Goal: Task Accomplishment & Management: Use online tool/utility

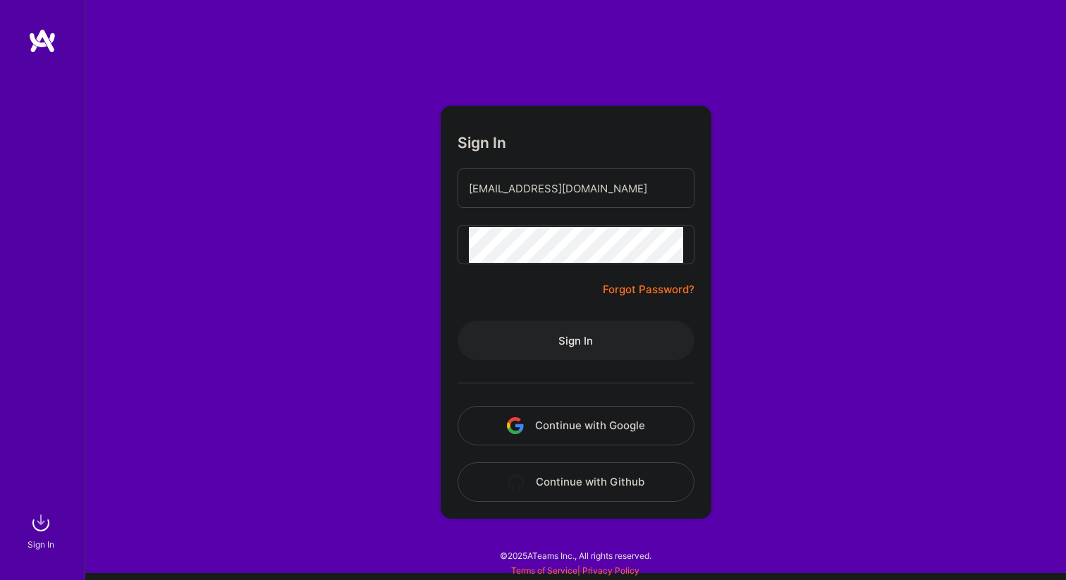
click at [766, 239] on div "Sign In [EMAIL_ADDRESS][DOMAIN_NAME] Forgot Password? Sign In Continue with Goo…" at bounding box center [575, 290] width 981 height 580
click at [562, 336] on button "Sign In" at bounding box center [576, 340] width 237 height 39
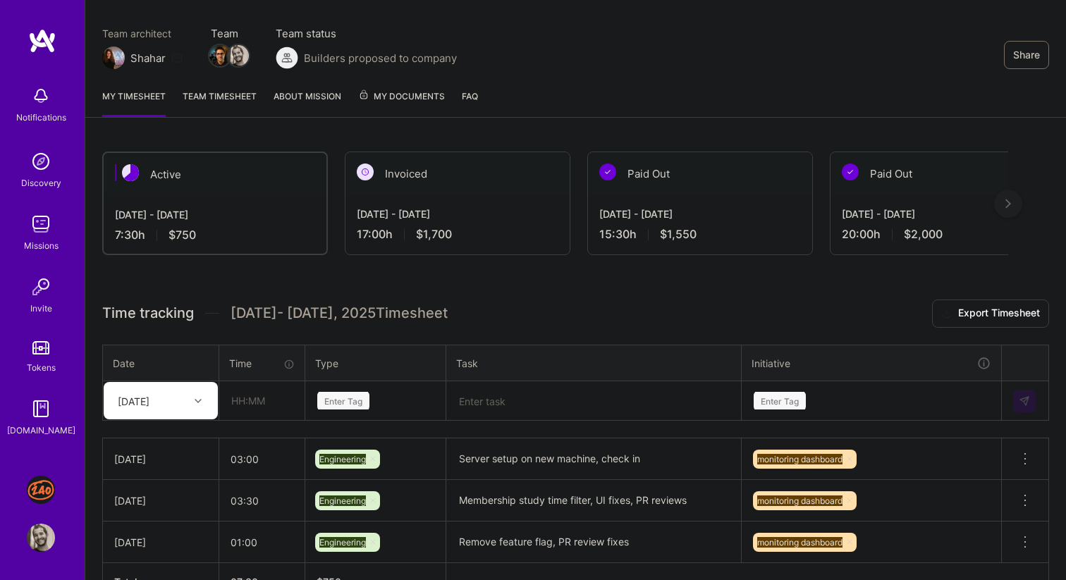
scroll to position [133, 0]
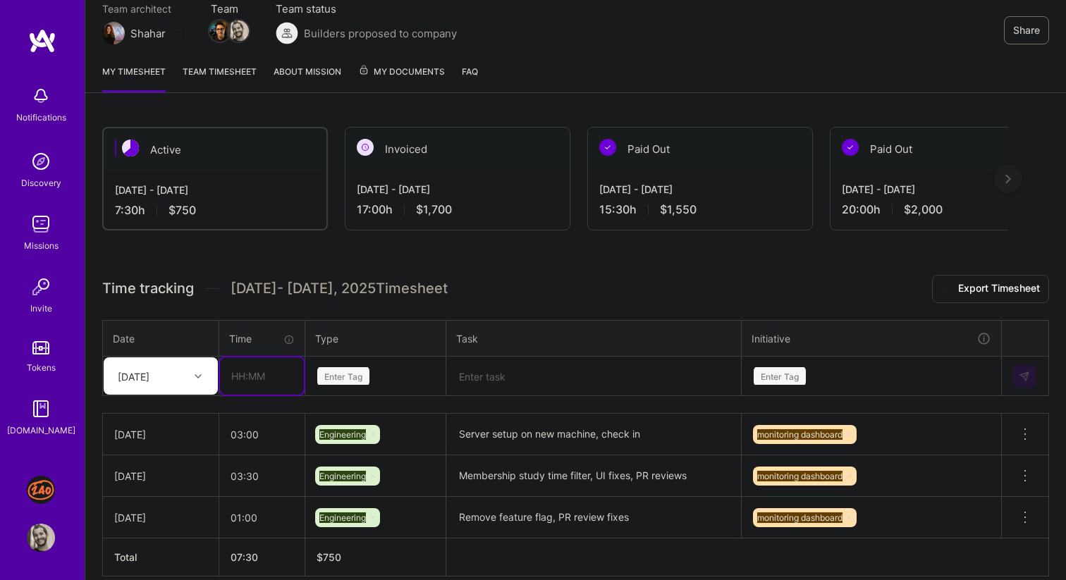
click at [280, 379] on input "text" at bounding box center [262, 375] width 84 height 37
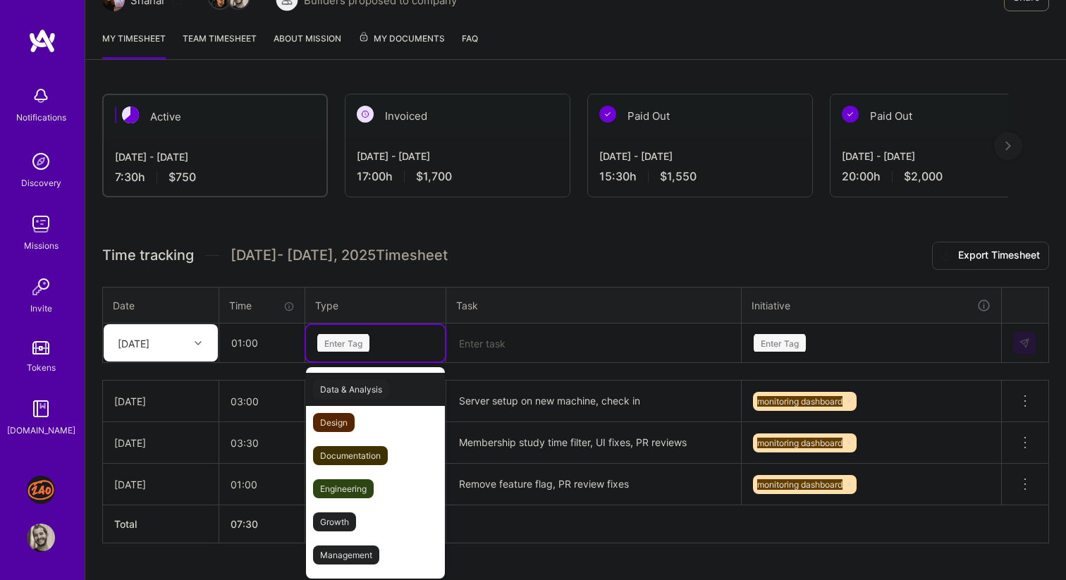
scroll to position [169, 0]
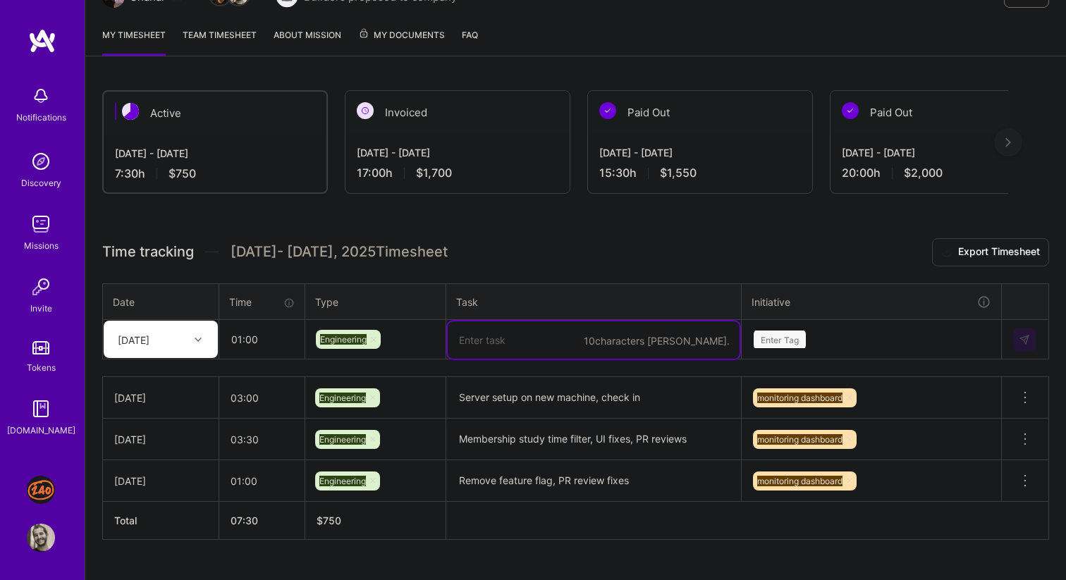
click at [659, 245] on h3 "Time tracking [DATE] - [DATE] Timesheet Export Timesheet" at bounding box center [575, 252] width 947 height 28
click at [601, 345] on textarea at bounding box center [594, 339] width 292 height 37
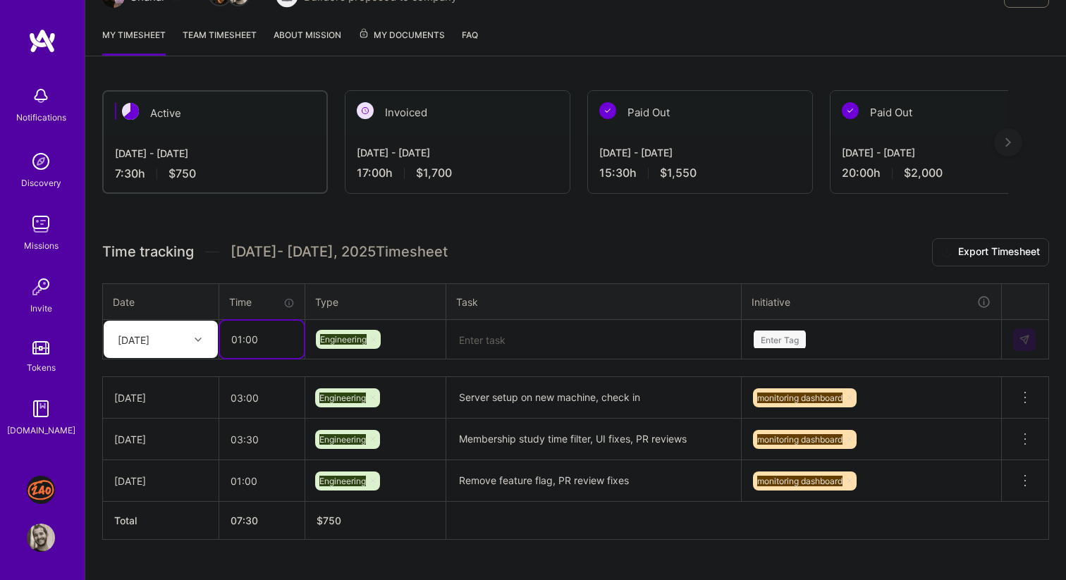
drag, startPoint x: 246, startPoint y: 341, endPoint x: 368, endPoint y: 341, distance: 122.0
click at [368, 341] on tr "[DATE] 01:00 Engineering Enter Tag" at bounding box center [576, 339] width 946 height 39
type input "01:30"
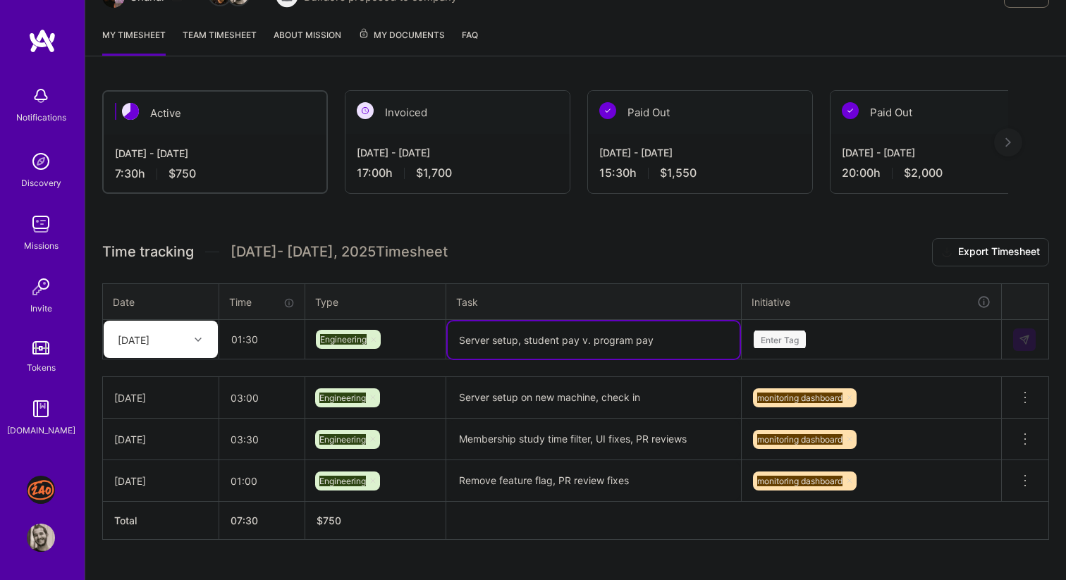
type textarea "Server setup, student pay v. program pay"
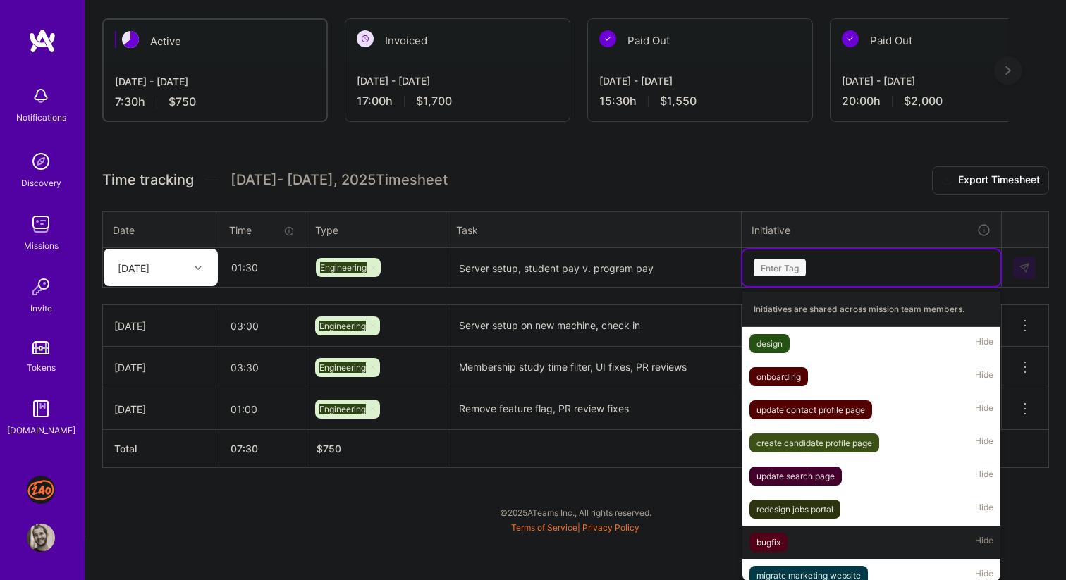
scroll to position [78, 0]
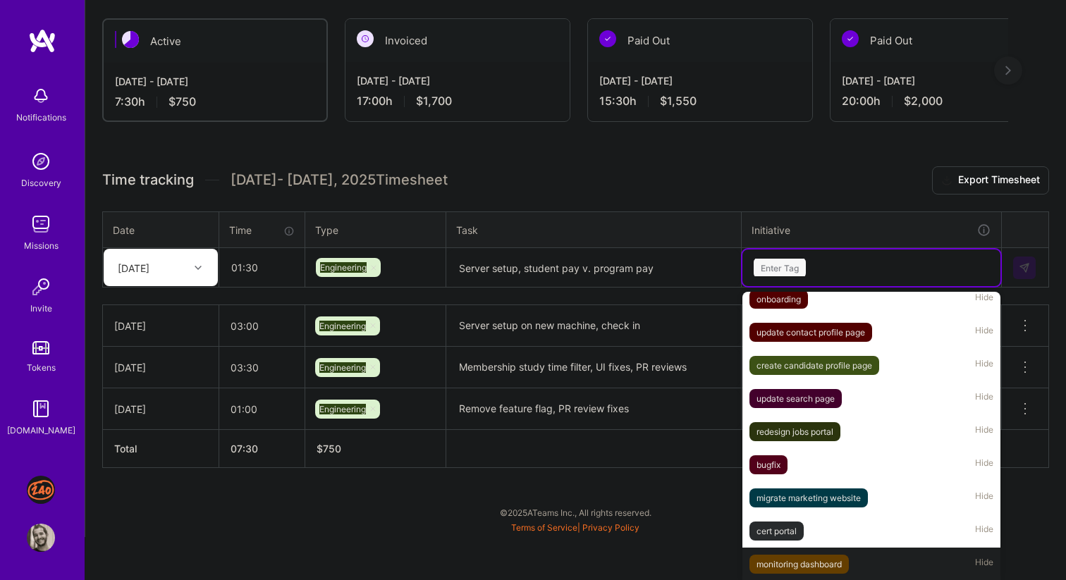
click at [852, 556] on div "monitoring dashboard Hide" at bounding box center [871, 564] width 258 height 33
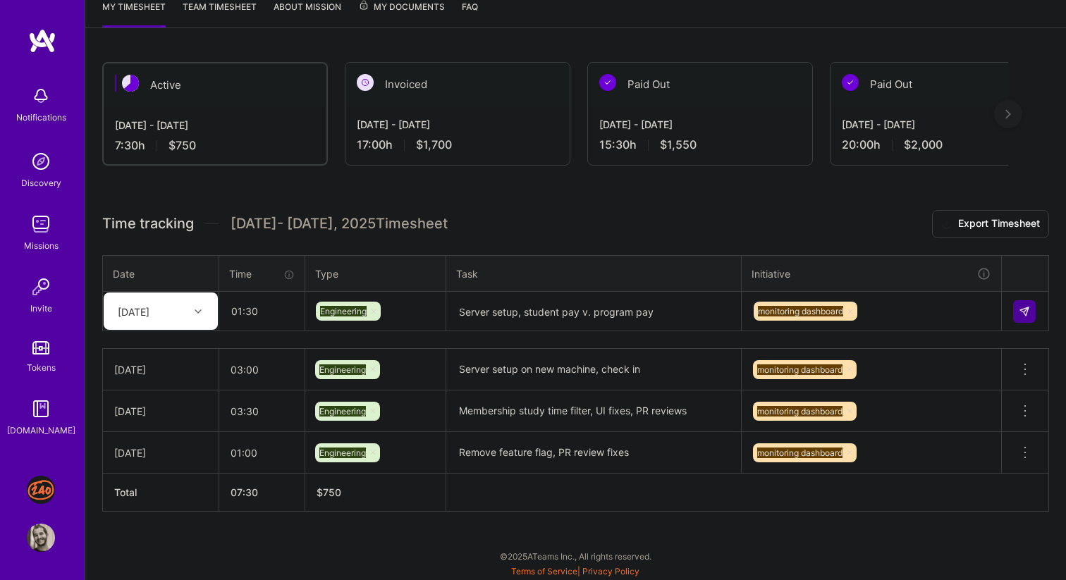
click at [684, 216] on h3 "Time tracking [DATE] - [DATE] Timesheet Export Timesheet" at bounding box center [575, 224] width 947 height 28
click at [1026, 310] on img at bounding box center [1024, 311] width 11 height 11
